Goal: Find specific page/section: Find specific page/section

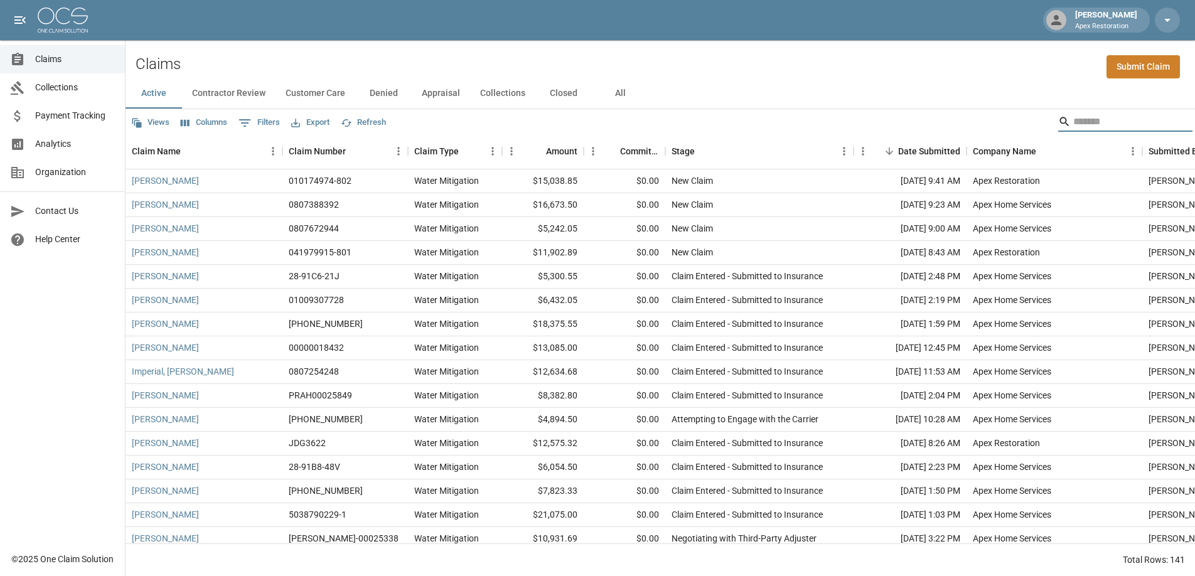
click at [1087, 125] on input "Search" at bounding box center [1123, 122] width 100 height 20
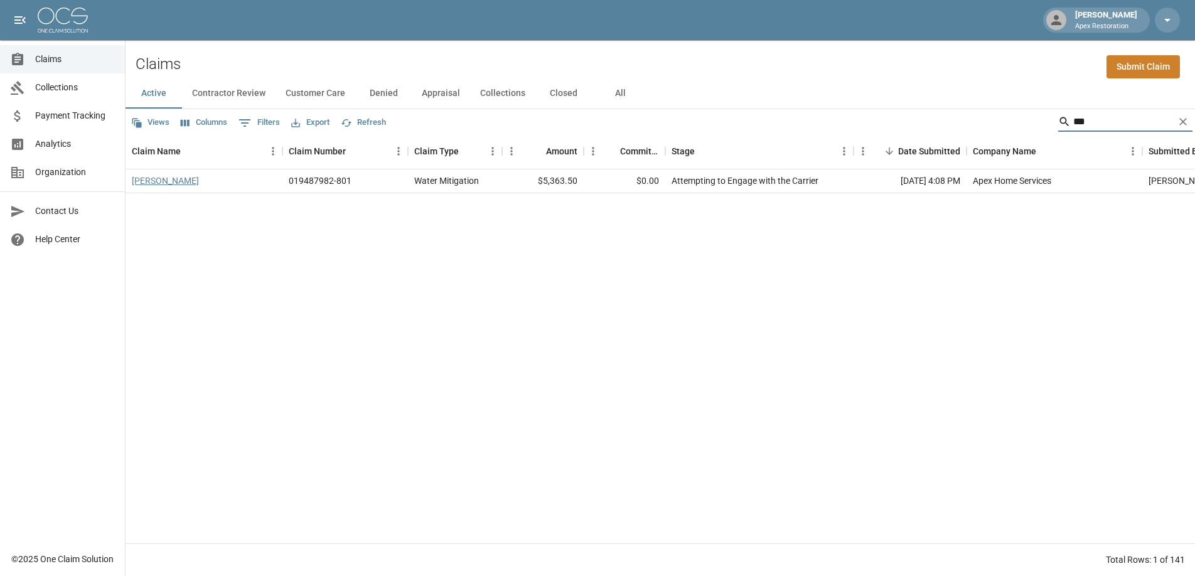
type input "***"
click at [188, 176] on link "[PERSON_NAME]" at bounding box center [165, 180] width 67 height 13
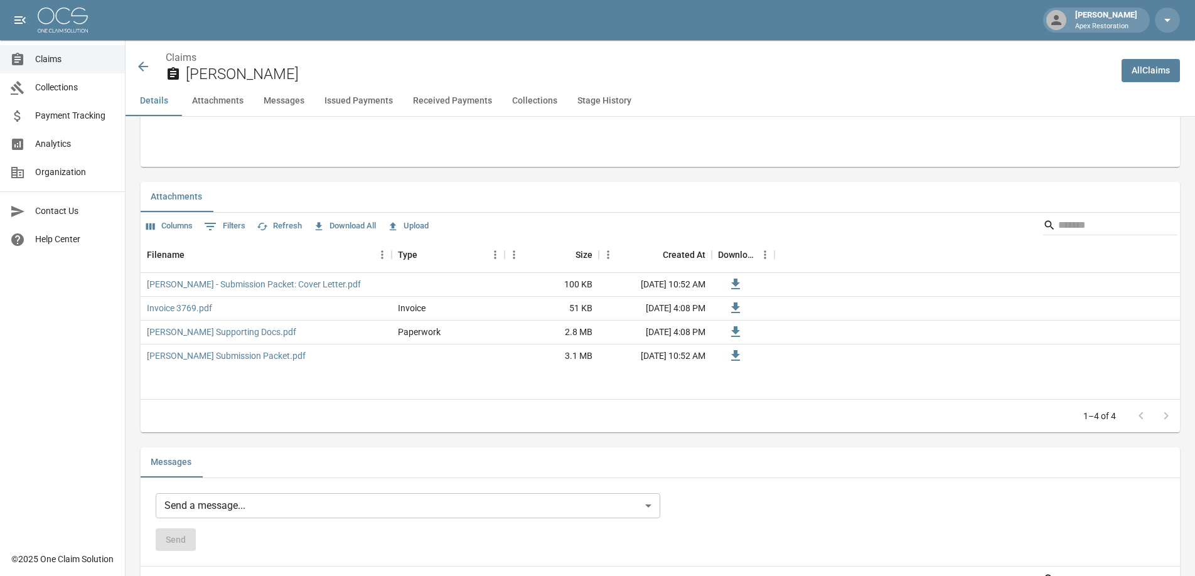
scroll to position [706, 0]
click at [223, 357] on link "[PERSON_NAME] Submission Packet.pdf" at bounding box center [226, 354] width 159 height 13
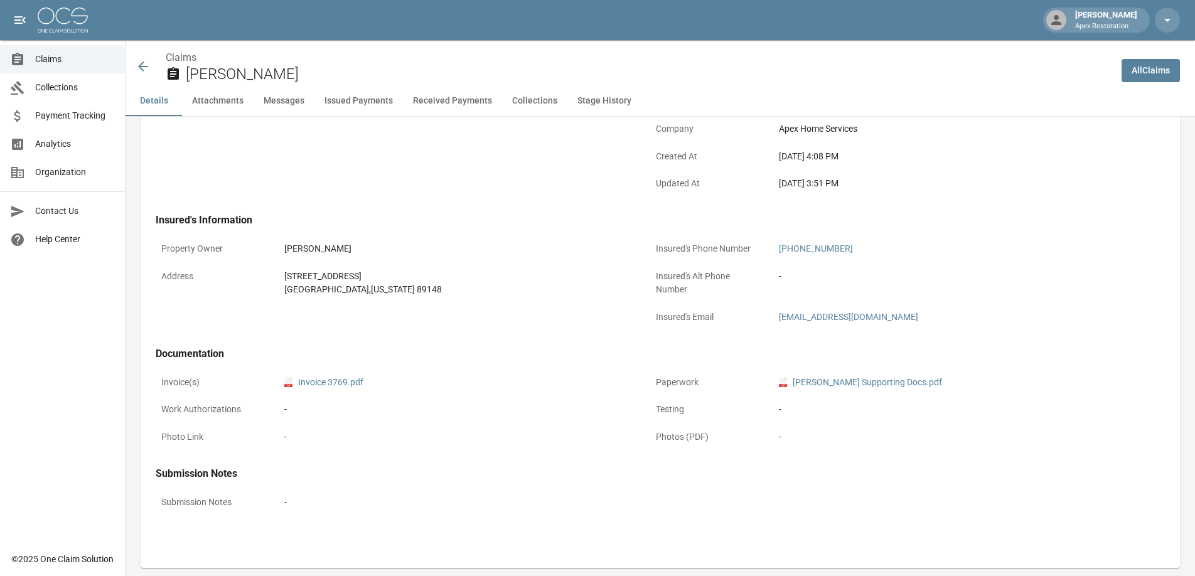
scroll to position [303, 0]
drag, startPoint x: 877, startPoint y: 317, endPoint x: 779, endPoint y: 317, distance: 98.5
click at [779, 317] on div "[EMAIL_ADDRESS][DOMAIN_NAME]" at bounding box center [951, 317] width 345 height 13
copy link "[EMAIL_ADDRESS][DOMAIN_NAME]"
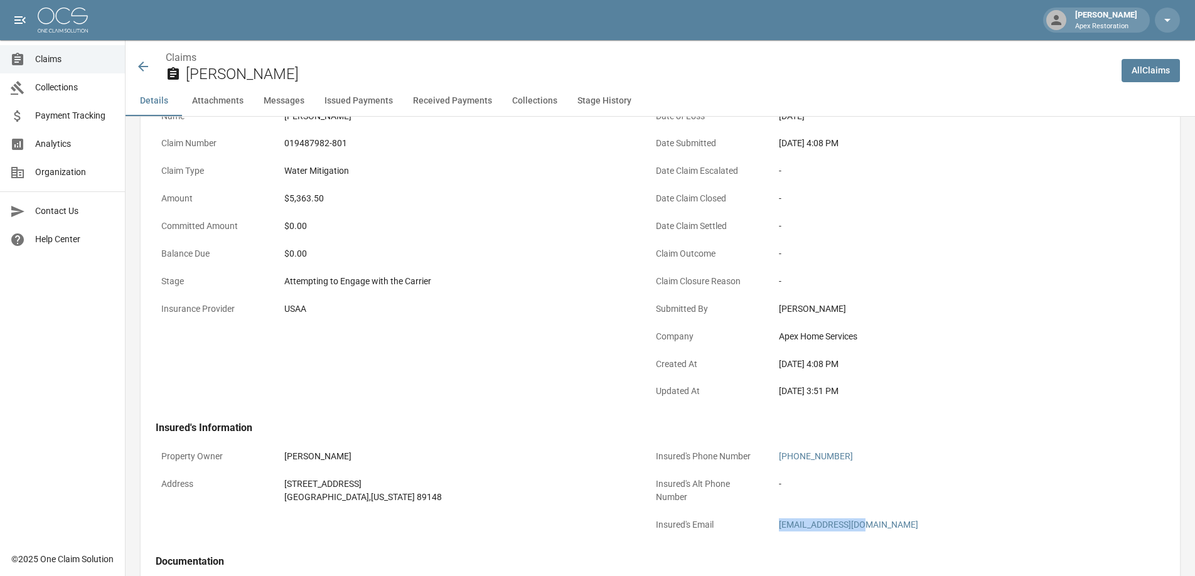
scroll to position [0, 0]
